Goal: Task Accomplishment & Management: Manage account settings

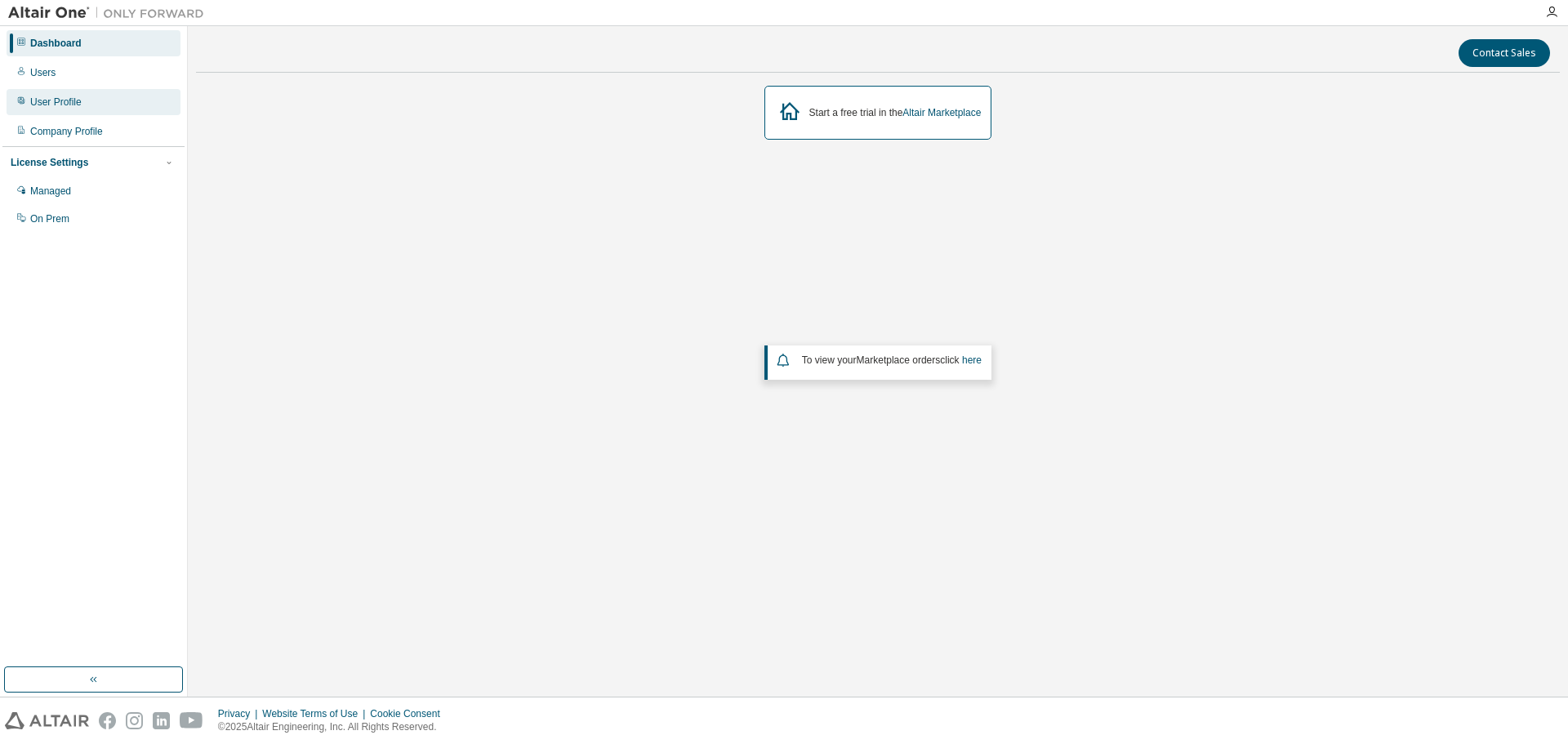
click at [67, 99] on div "User Profile" at bounding box center [55, 101] width 52 height 13
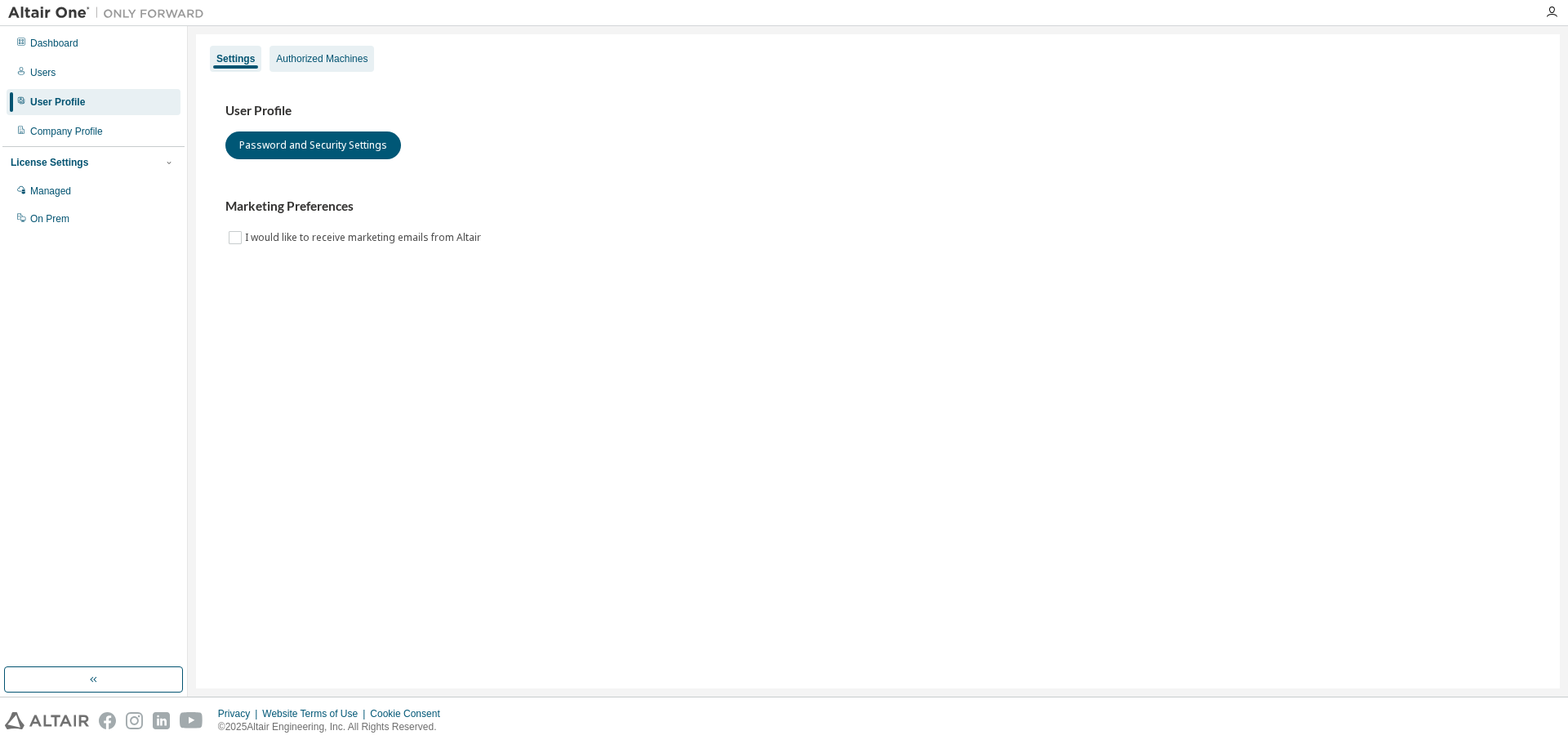
click at [349, 58] on div "Authorized Machines" at bounding box center [322, 59] width 92 height 13
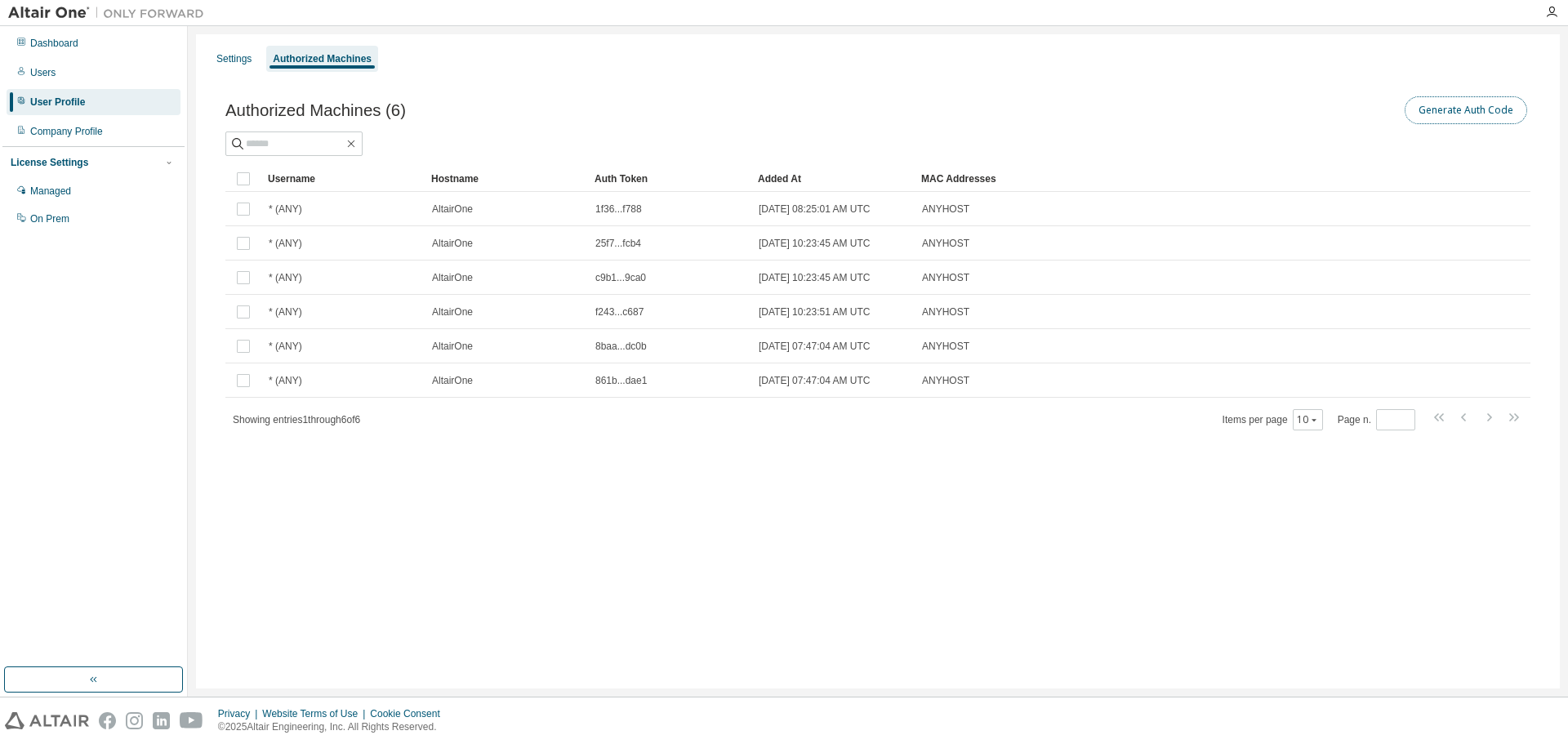
click at [1443, 110] on button "Generate Auth Code" at bounding box center [1466, 110] width 122 height 28
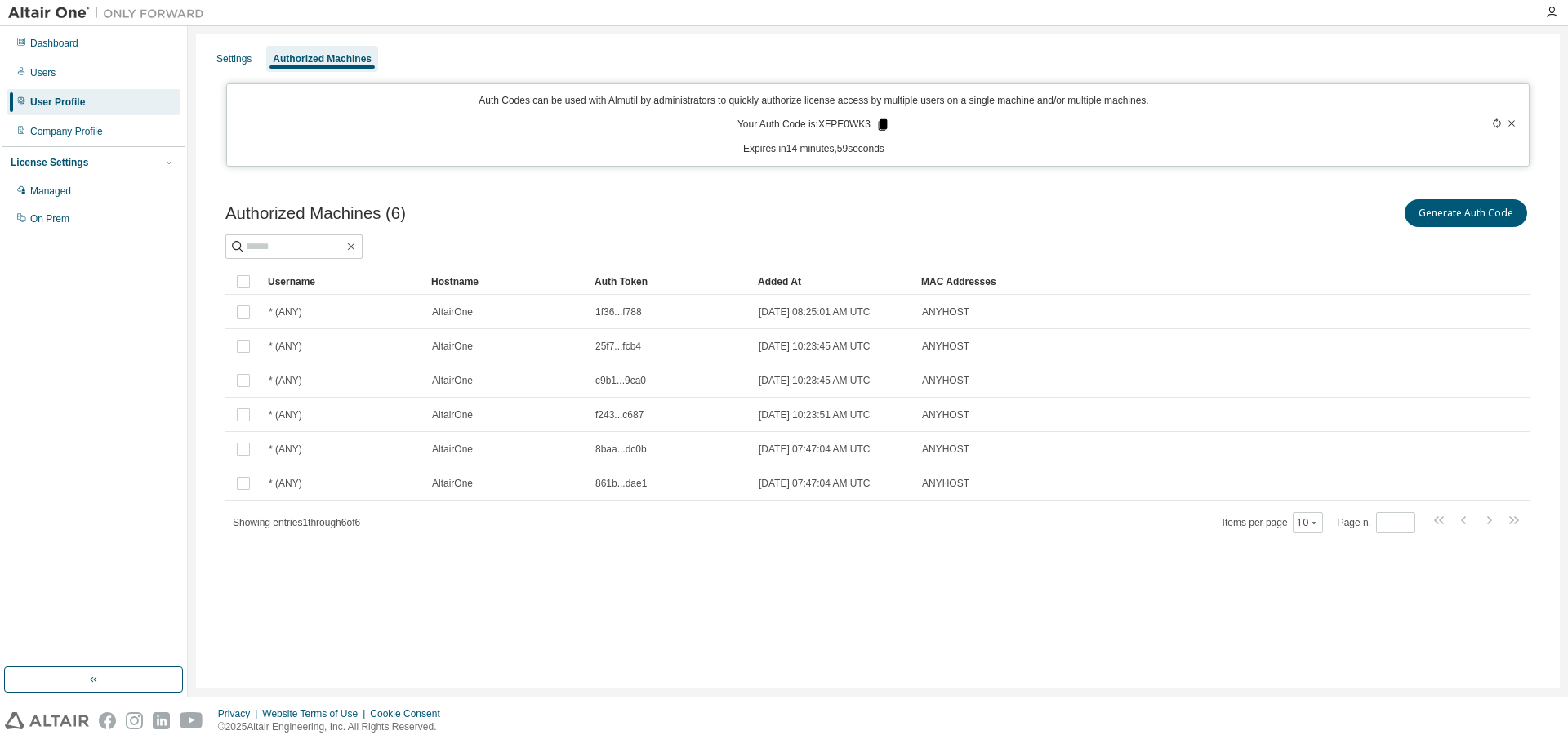
click at [886, 127] on icon at bounding box center [884, 125] width 9 height 12
click at [1011, 593] on div "Settings Authorized Machines Auth Codes can be used with Almutil by administrat…" at bounding box center [877, 362] width 1364 height 654
